Goal: Information Seeking & Learning: Find specific fact

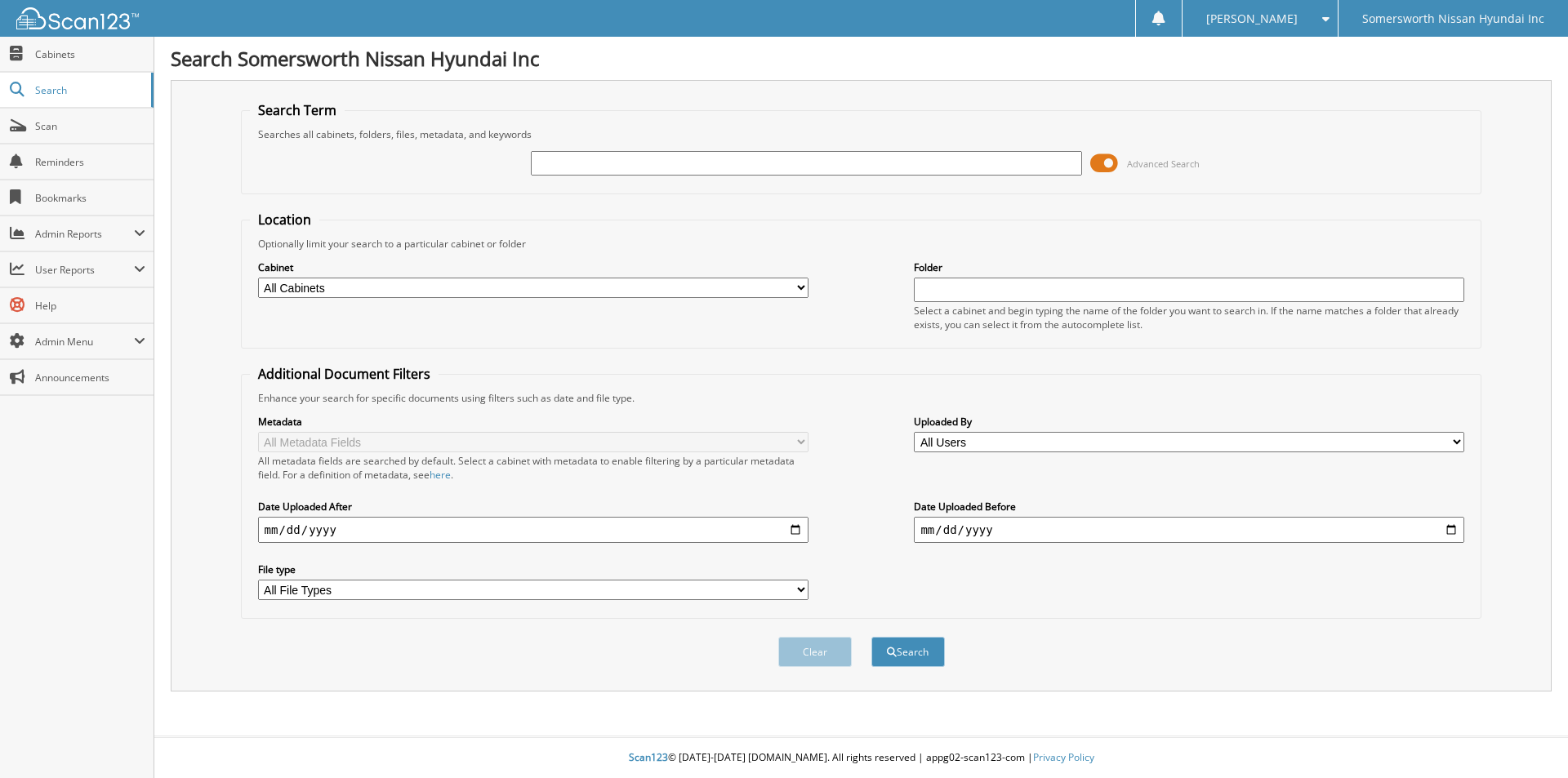
click at [695, 167] on input "text" at bounding box center [806, 163] width 550 height 24
type input "[PERSON_NAME]"
click at [871, 637] on button "Search" at bounding box center [908, 651] width 74 height 30
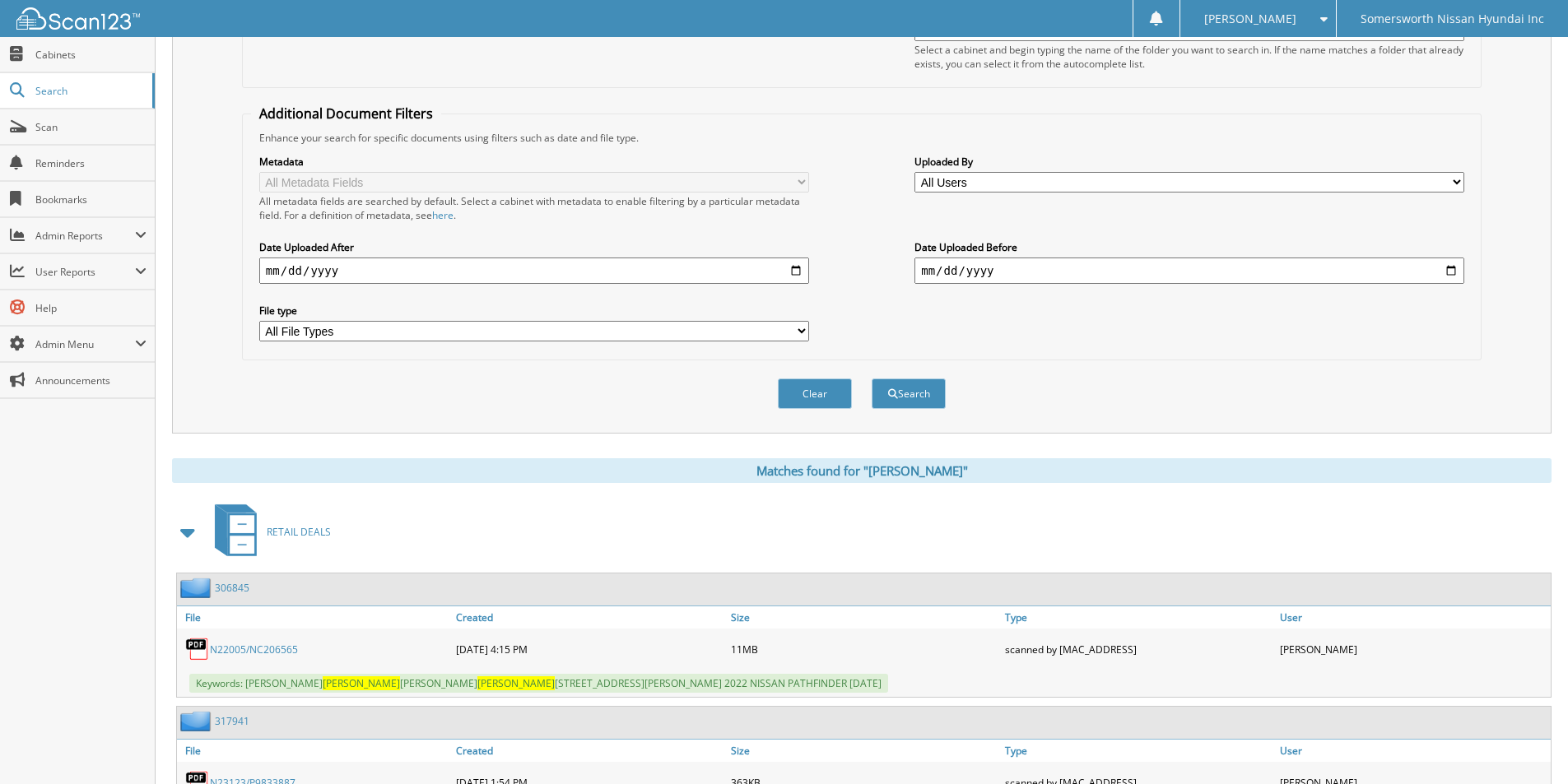
scroll to position [658, 0]
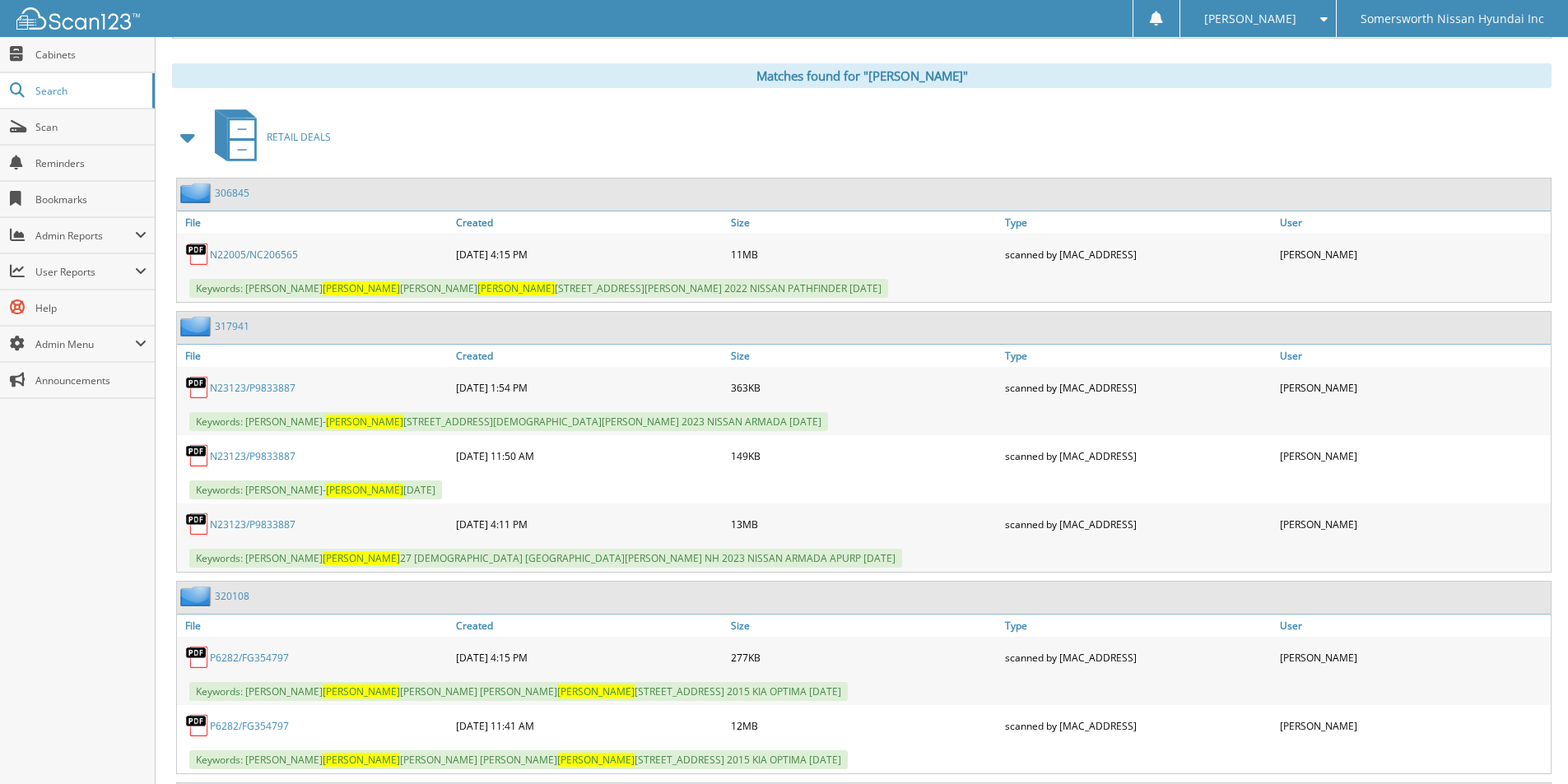
click at [259, 261] on link "N22005/NC206565" at bounding box center [254, 255] width 88 height 14
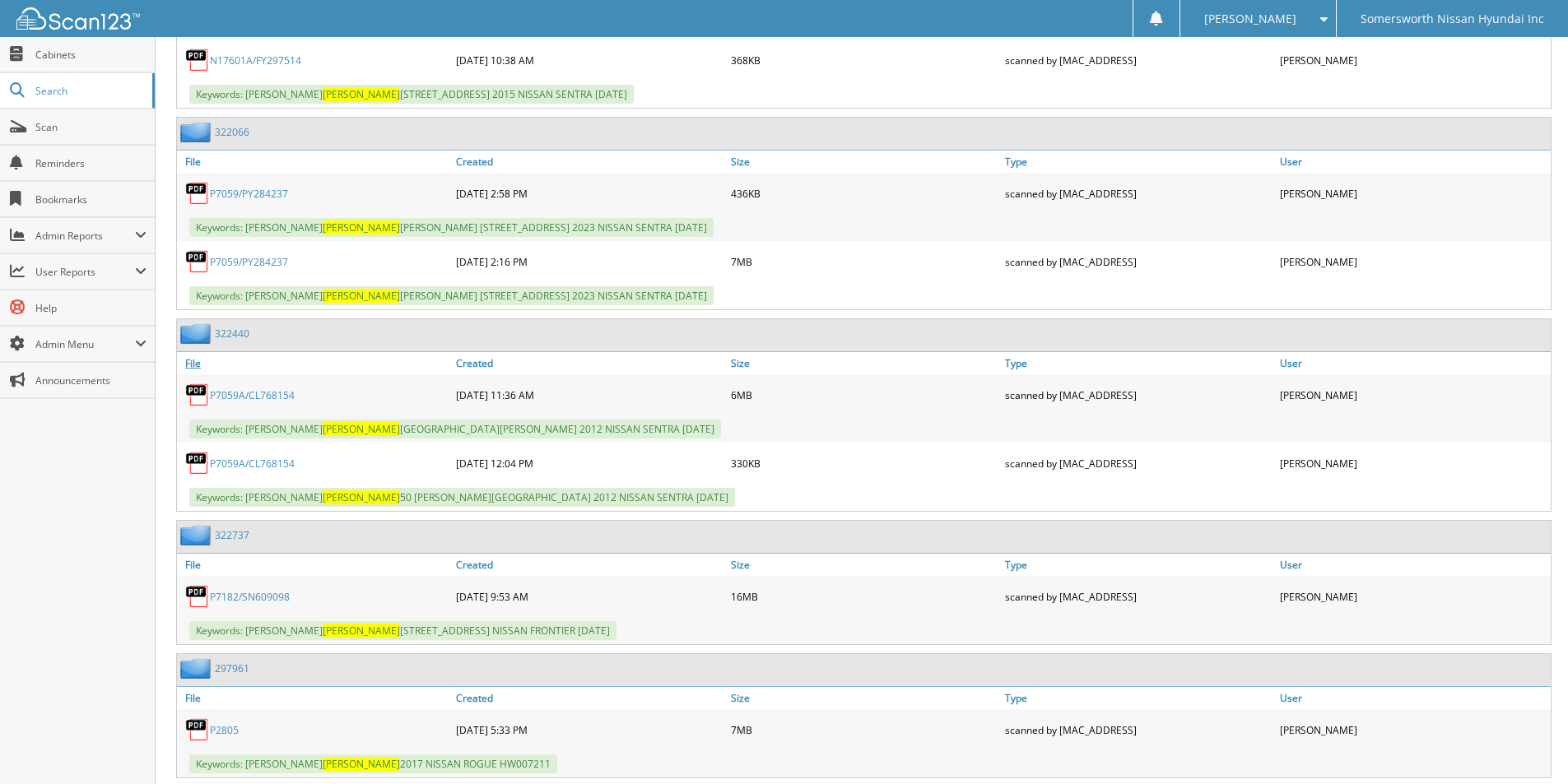
scroll to position [2632, 0]
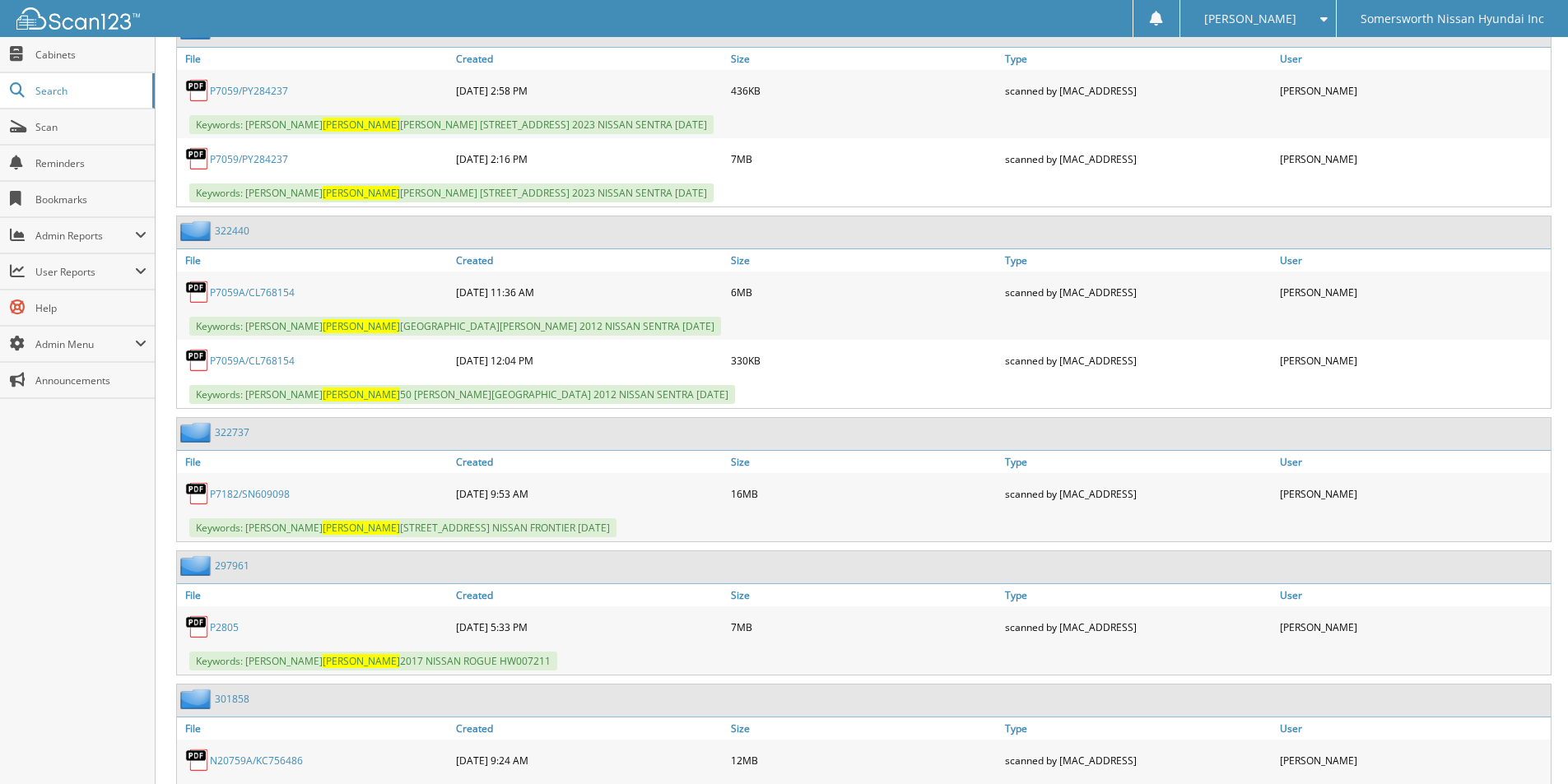
click at [275, 493] on link "P7182/SN609098" at bounding box center [250, 494] width 80 height 14
